Goal: Task Accomplishment & Management: Use online tool/utility

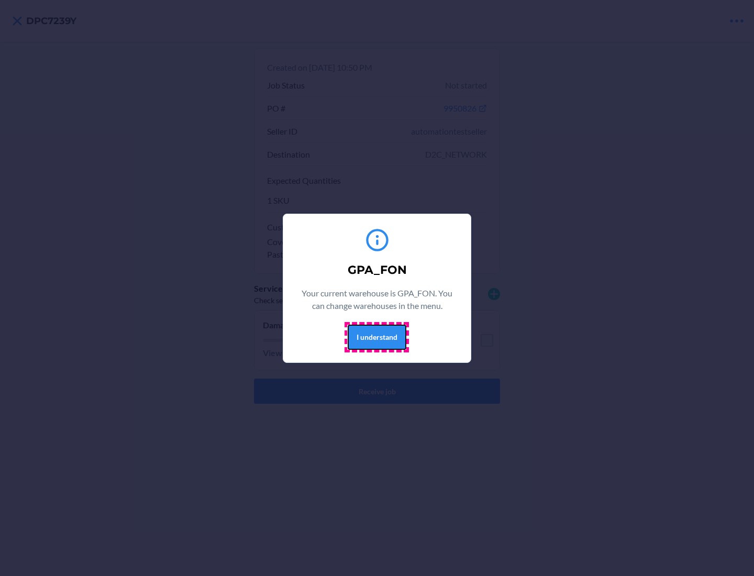
click at [376, 337] on button "I understand" at bounding box center [377, 336] width 59 height 25
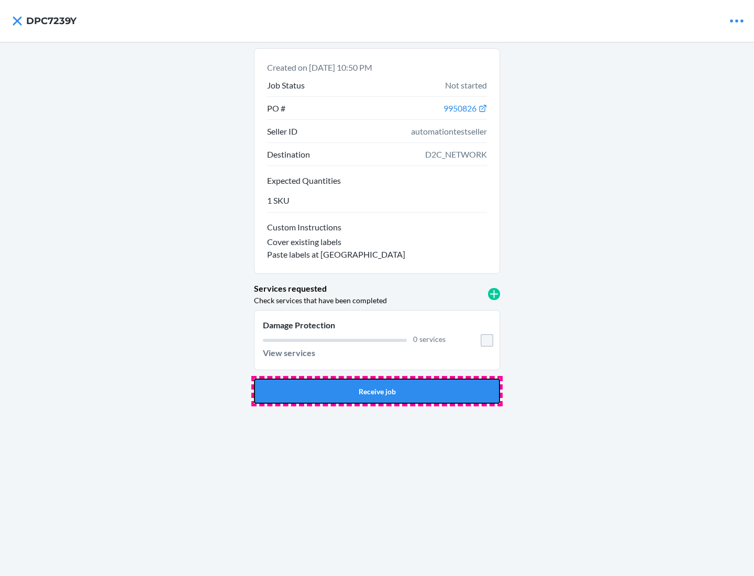
click at [377, 391] on button "Receive job" at bounding box center [377, 390] width 246 height 25
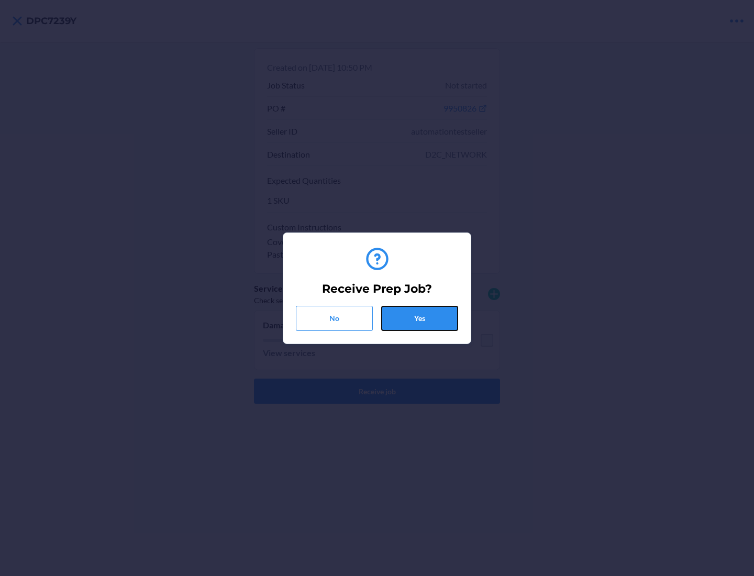
click at [419, 318] on button "Yes" at bounding box center [419, 318] width 77 height 25
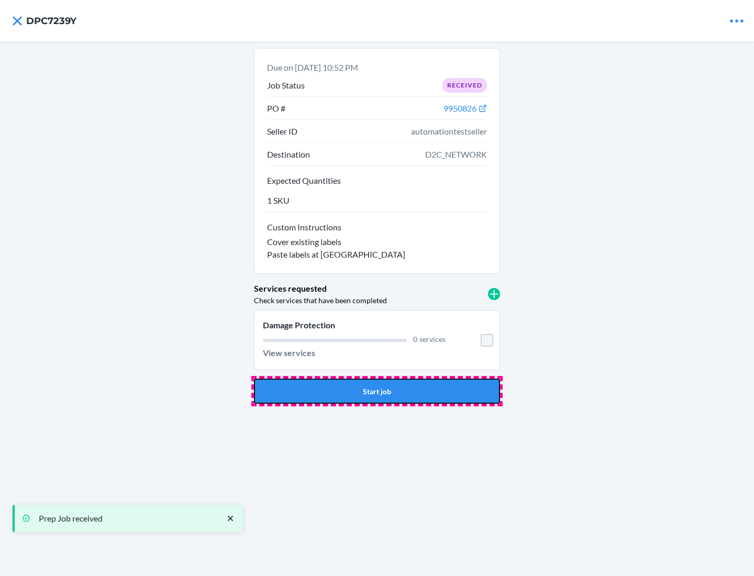
click at [377, 391] on button "Start job" at bounding box center [377, 390] width 246 height 25
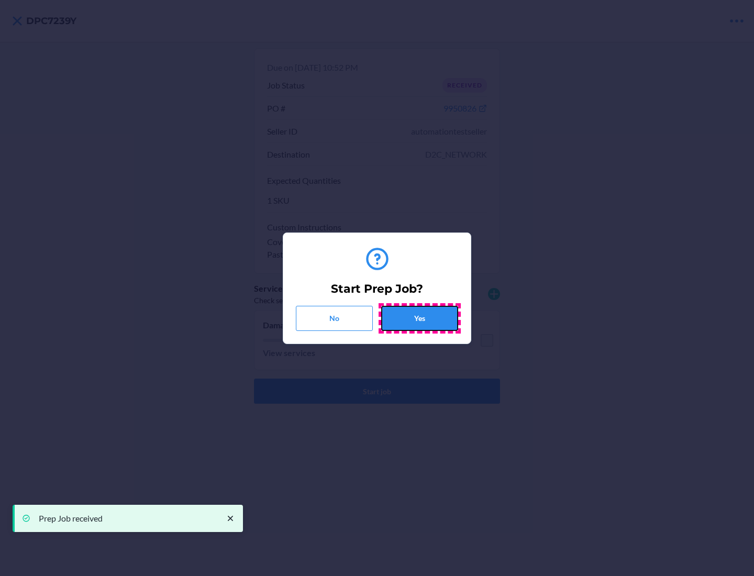
click at [419, 318] on button "Yes" at bounding box center [419, 318] width 77 height 25
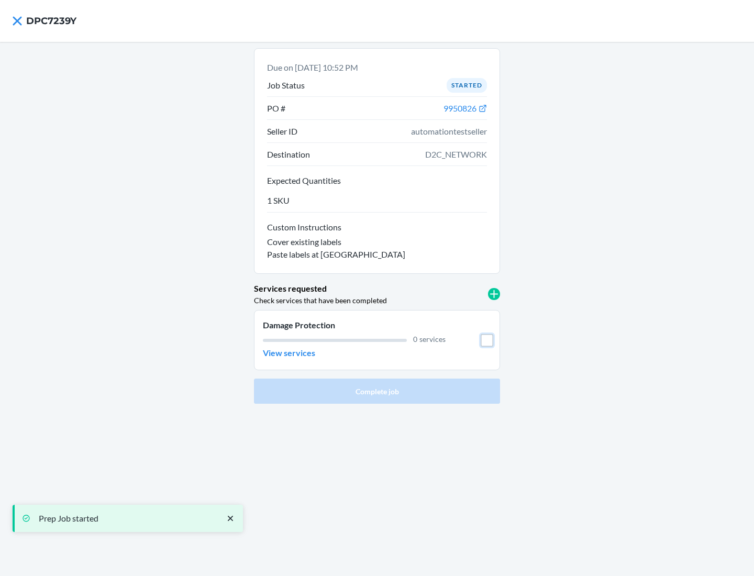
click at [487, 340] on input "checkbox" at bounding box center [486, 340] width 13 height 13
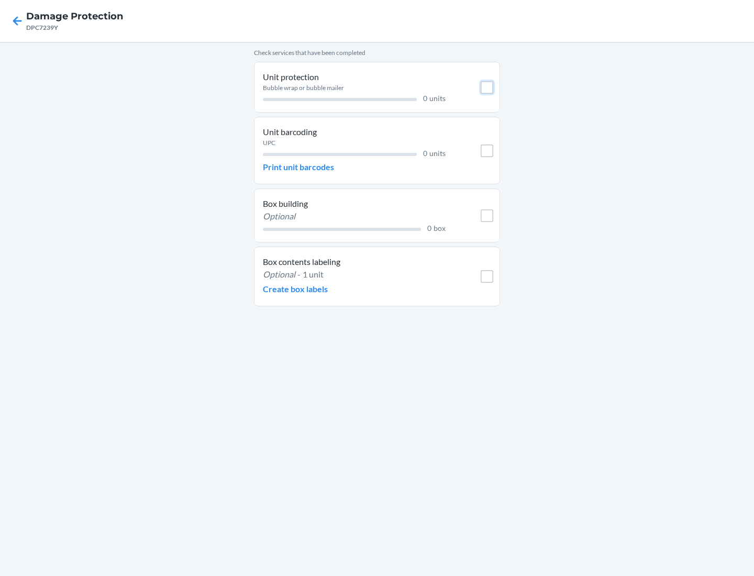
click at [487, 87] on input "checkbox" at bounding box center [486, 87] width 13 height 13
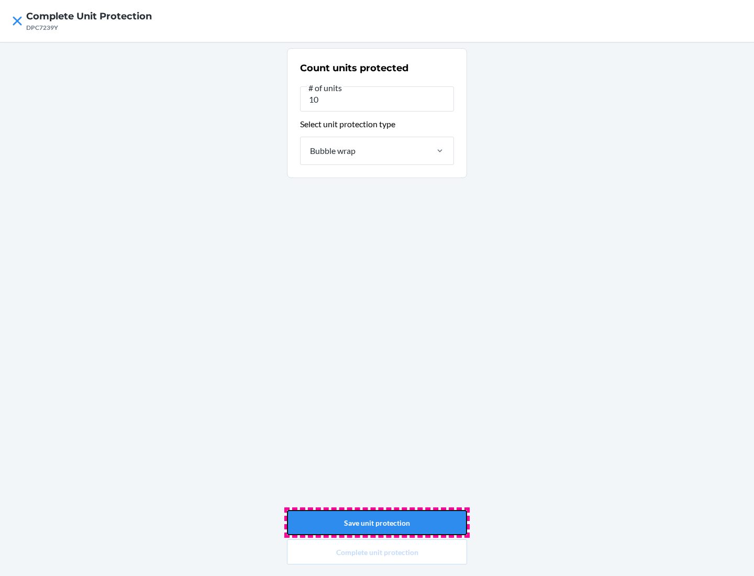
click at [377, 522] on button "Save unit protection" at bounding box center [377, 522] width 180 height 25
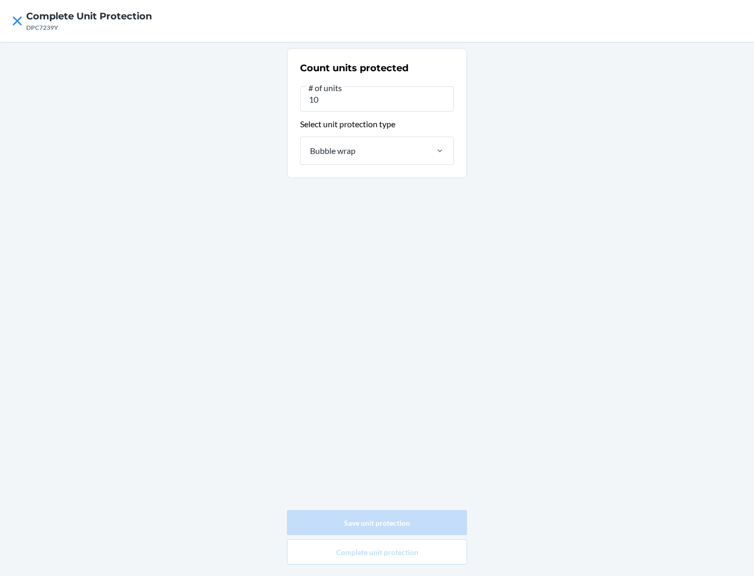
type input "0"
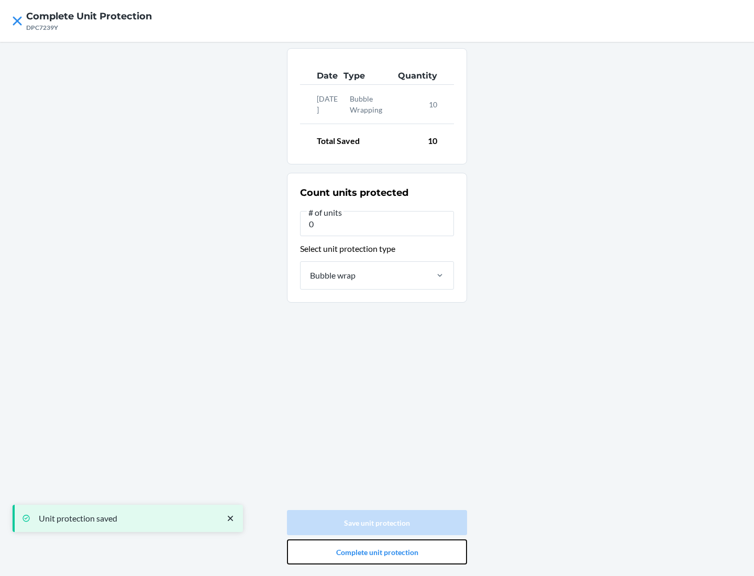
click at [377, 552] on button "Complete unit protection" at bounding box center [377, 551] width 180 height 25
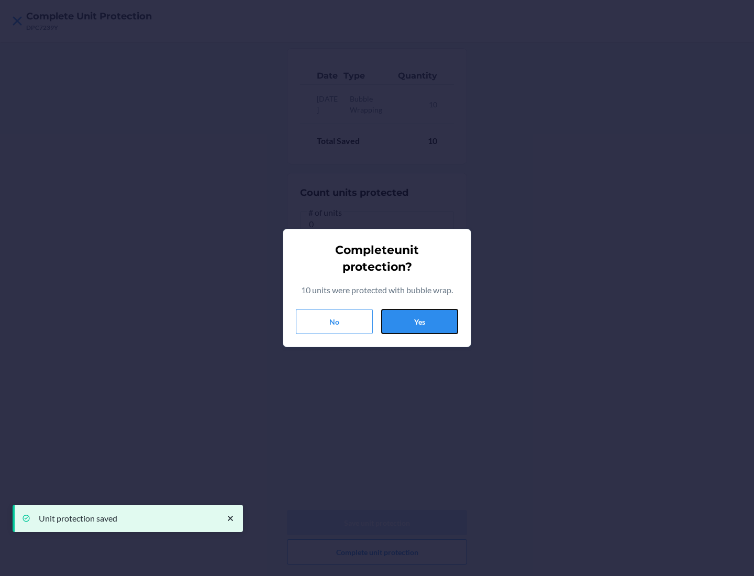
click at [419, 321] on button "Yes" at bounding box center [419, 321] width 77 height 25
